Goal: Book appointment/travel/reservation

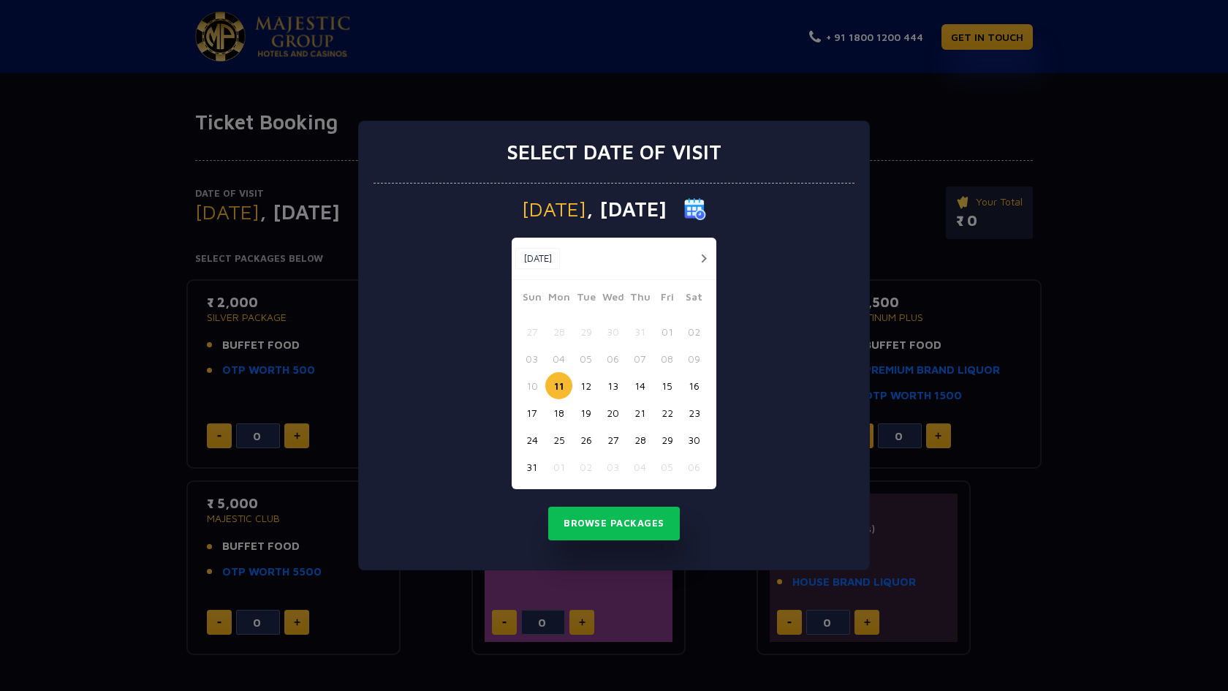
click at [696, 384] on button "16" at bounding box center [693, 385] width 27 height 27
click at [625, 519] on button "Browse Packages" at bounding box center [614, 523] width 132 height 34
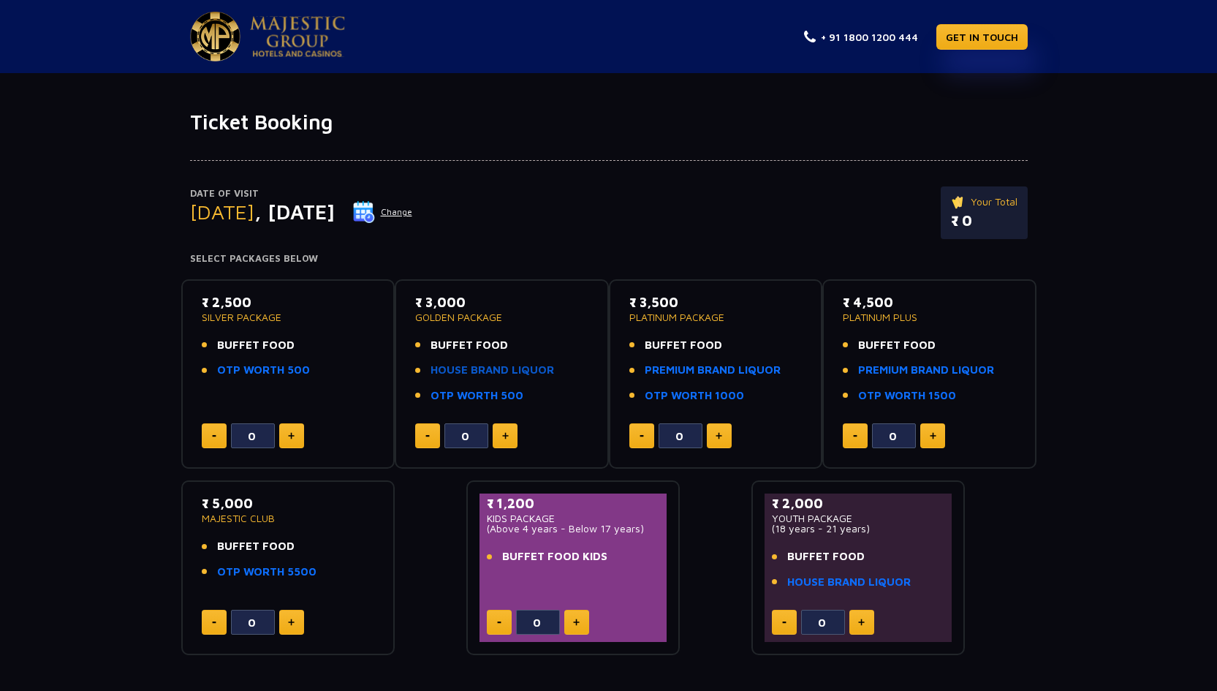
click at [484, 371] on link "HOUSE BRAND LIQUOR" at bounding box center [491, 370] width 123 height 17
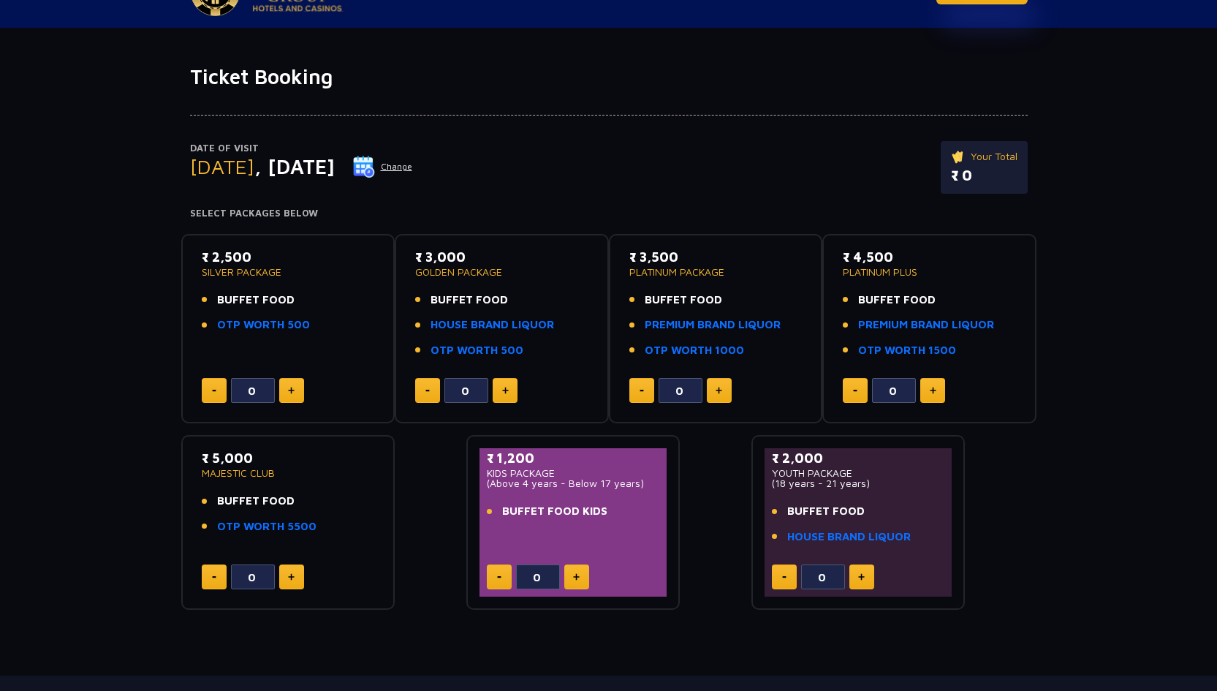
scroll to position [82, 0]
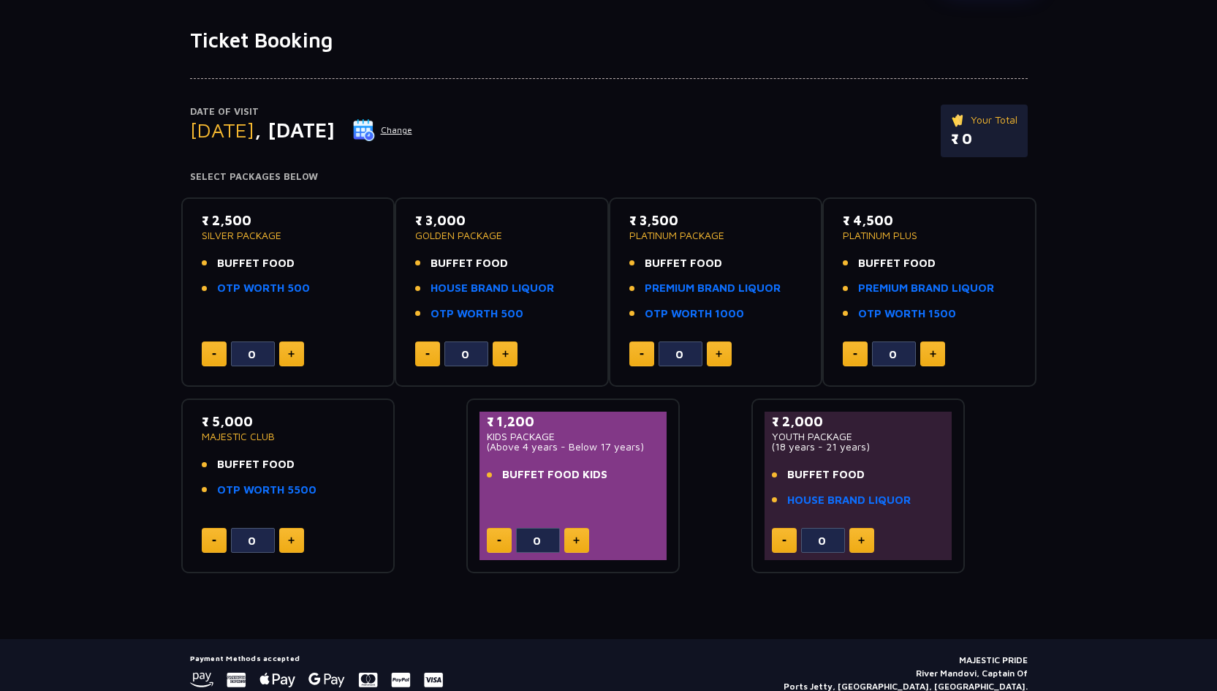
drag, startPoint x: 417, startPoint y: 235, endPoint x: 501, endPoint y: 235, distance: 83.3
click at [501, 235] on p "GOLDEN PACKAGE" at bounding box center [501, 235] width 173 height 10
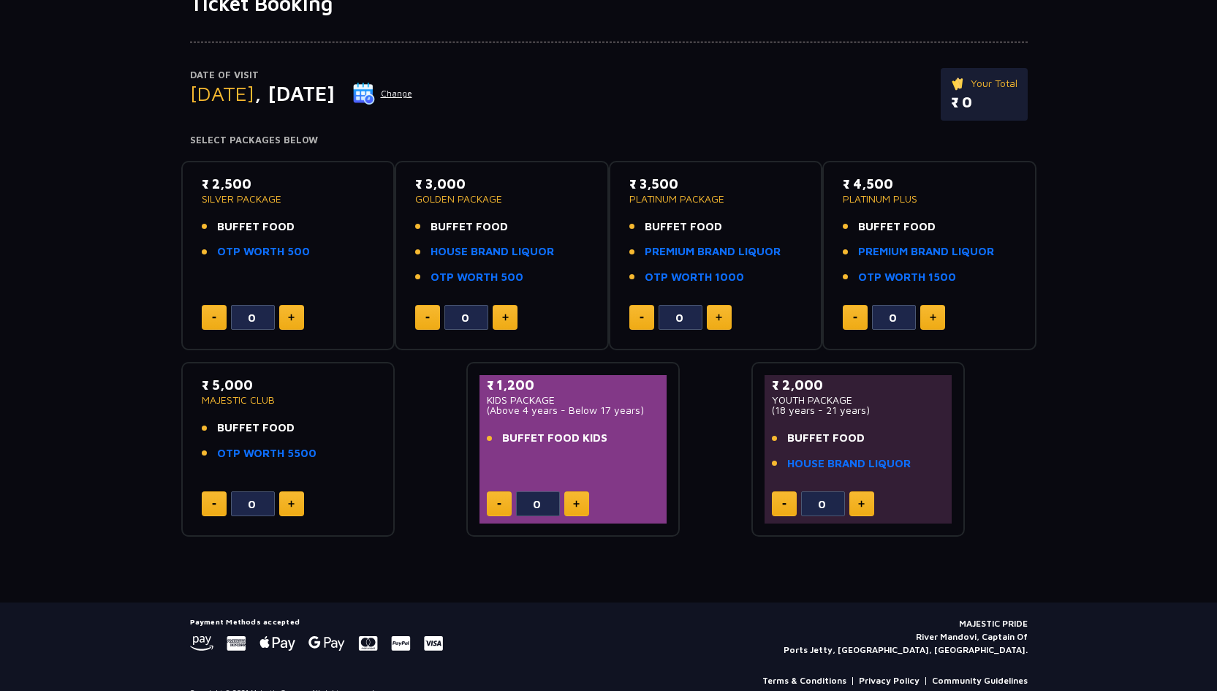
scroll to position [120, 0]
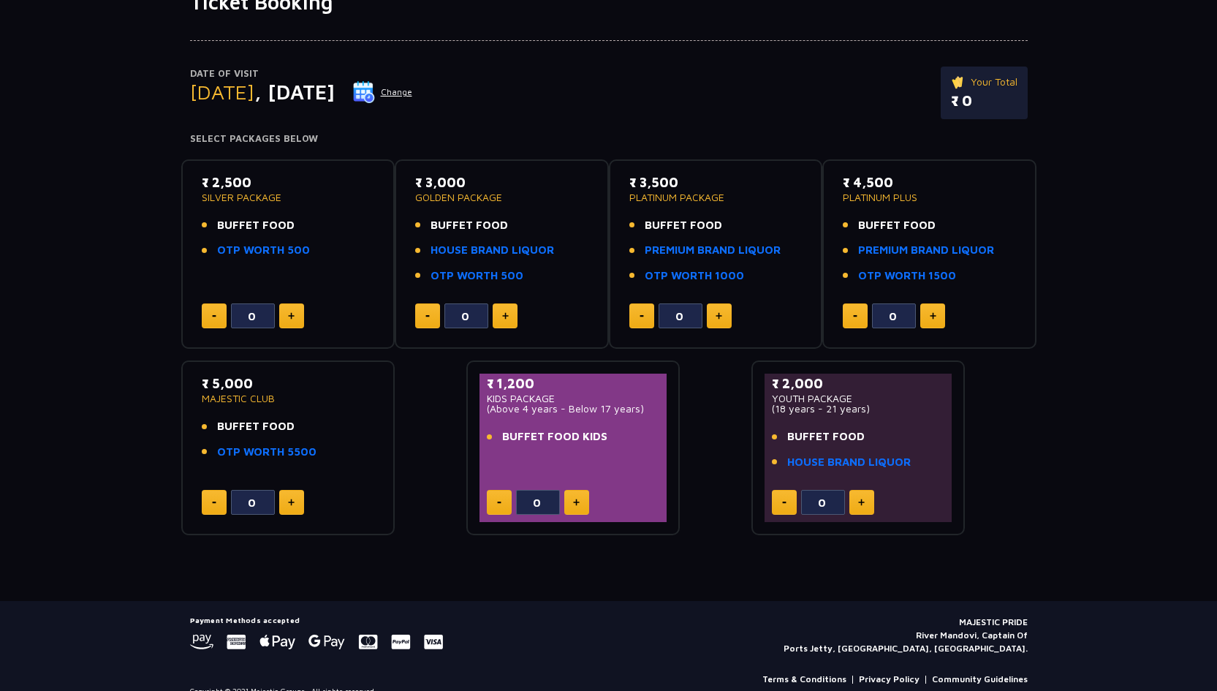
drag, startPoint x: 278, startPoint y: 399, endPoint x: 197, endPoint y: 395, distance: 80.5
click at [197, 395] on div "₹ 5,000 MAJESTIC CLUB BUFFET FOOD OTP WORTH 5500 0" at bounding box center [288, 447] width 188 height 148
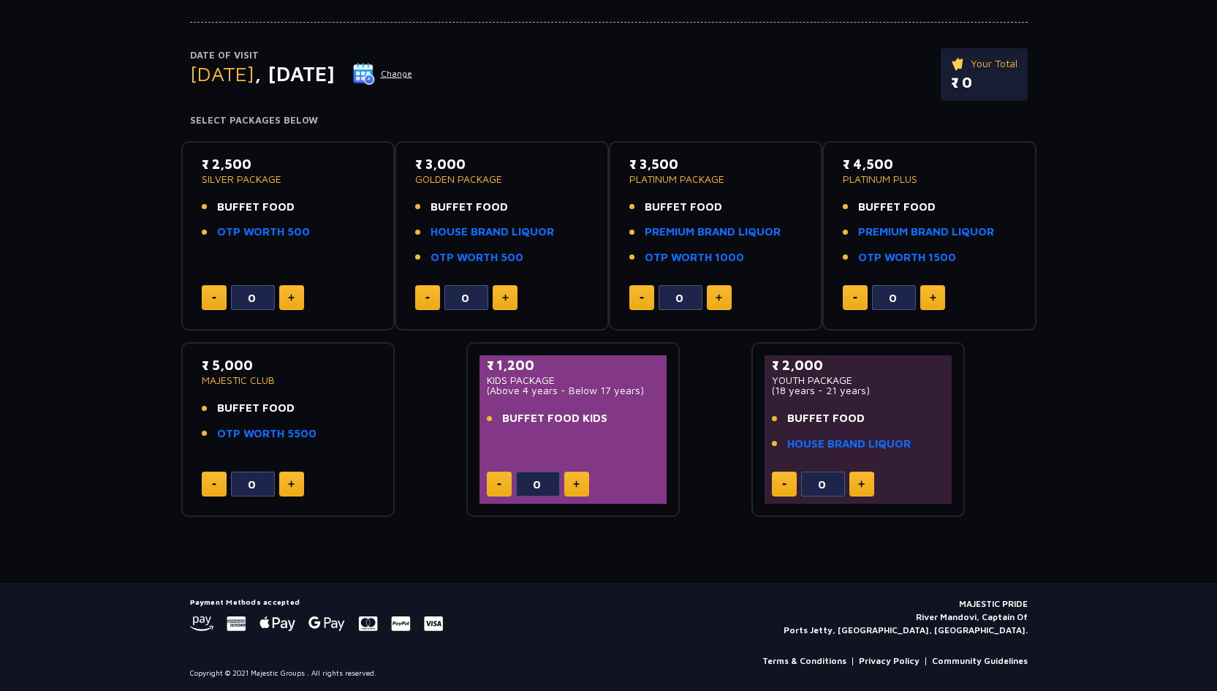
scroll to position [137, 0]
click at [438, 182] on p "GOLDEN PACKAGE" at bounding box center [501, 180] width 173 height 10
click at [224, 180] on p "SILVER PACKAGE" at bounding box center [288, 180] width 173 height 10
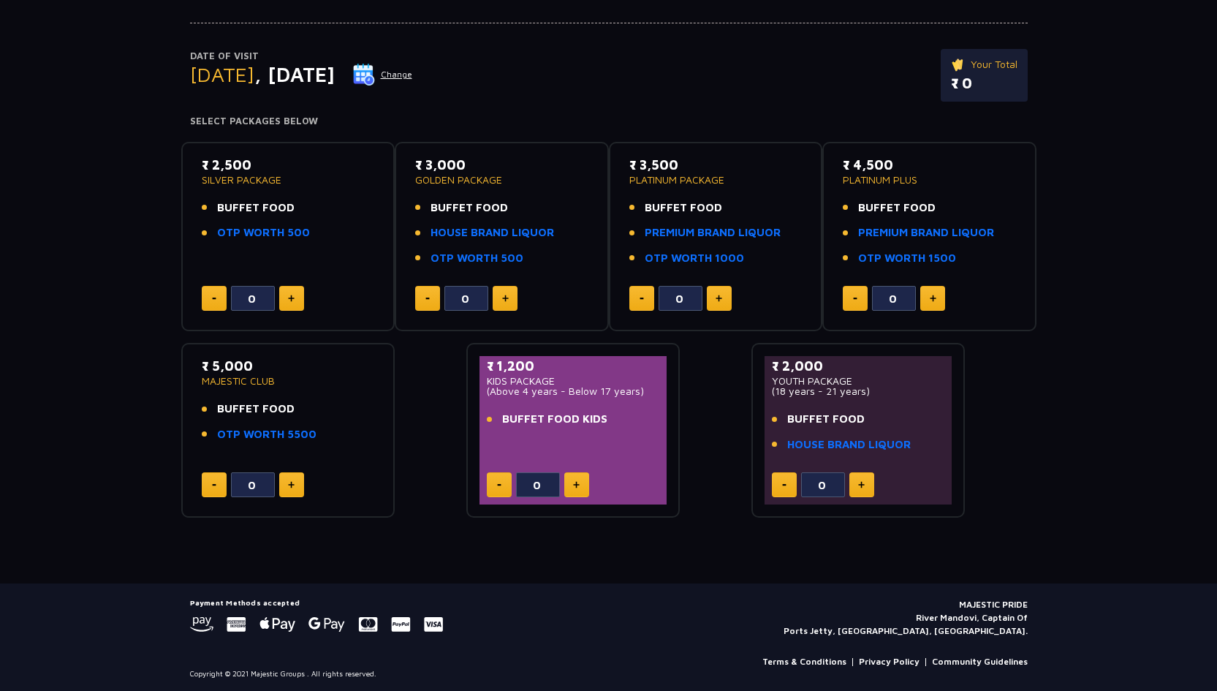
click at [356, 2] on div at bounding box center [608, 10] width 837 height 26
drag, startPoint x: 207, startPoint y: 164, endPoint x: 267, endPoint y: 180, distance: 62.2
click at [267, 180] on div "₹ 2,500 SILVER PACKAGE" at bounding box center [288, 170] width 173 height 30
click at [285, 206] on span "BUFFET FOOD" at bounding box center [255, 207] width 77 height 17
